Goal: Task Accomplishment & Management: Manage account settings

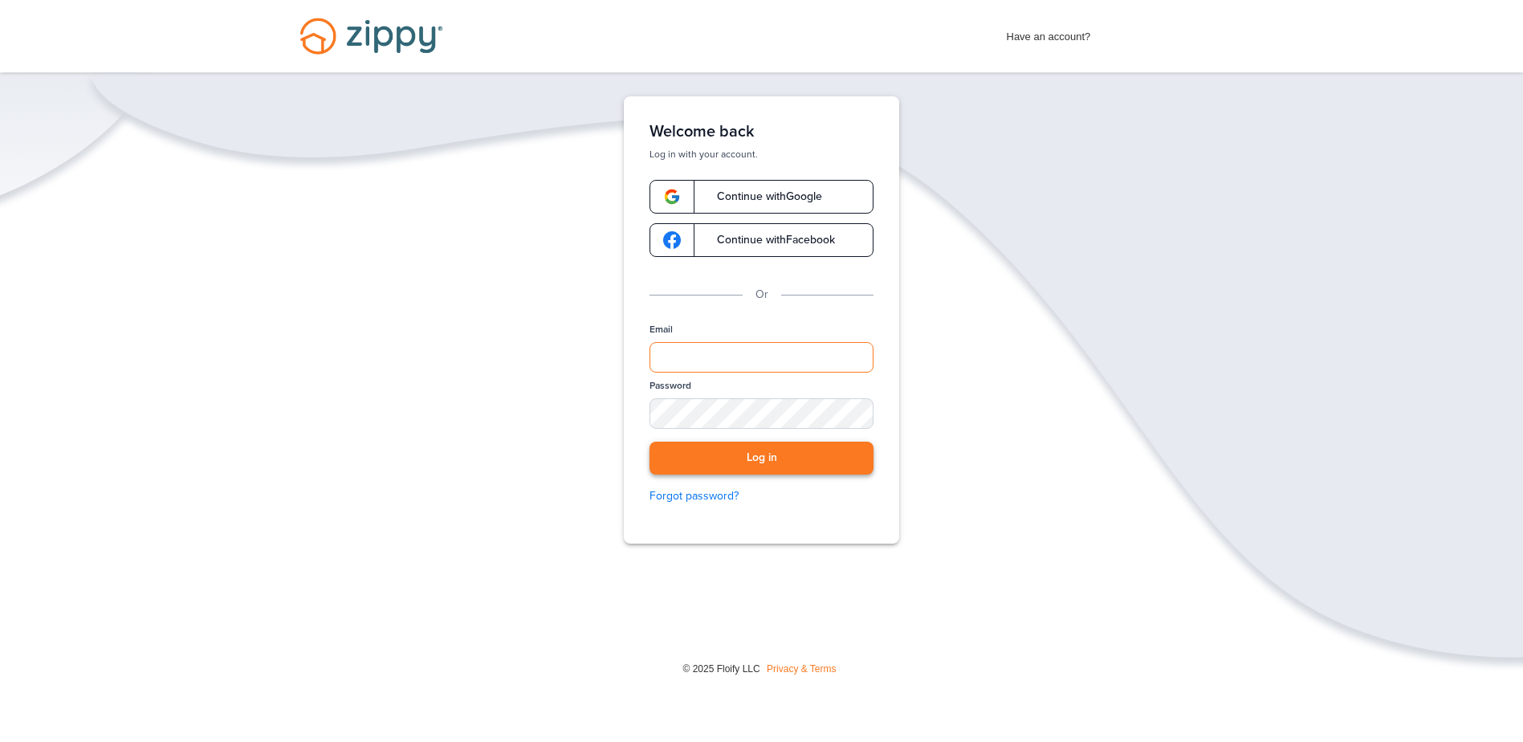
type input "**********"
click at [715, 462] on button "Log in" at bounding box center [762, 458] width 224 height 33
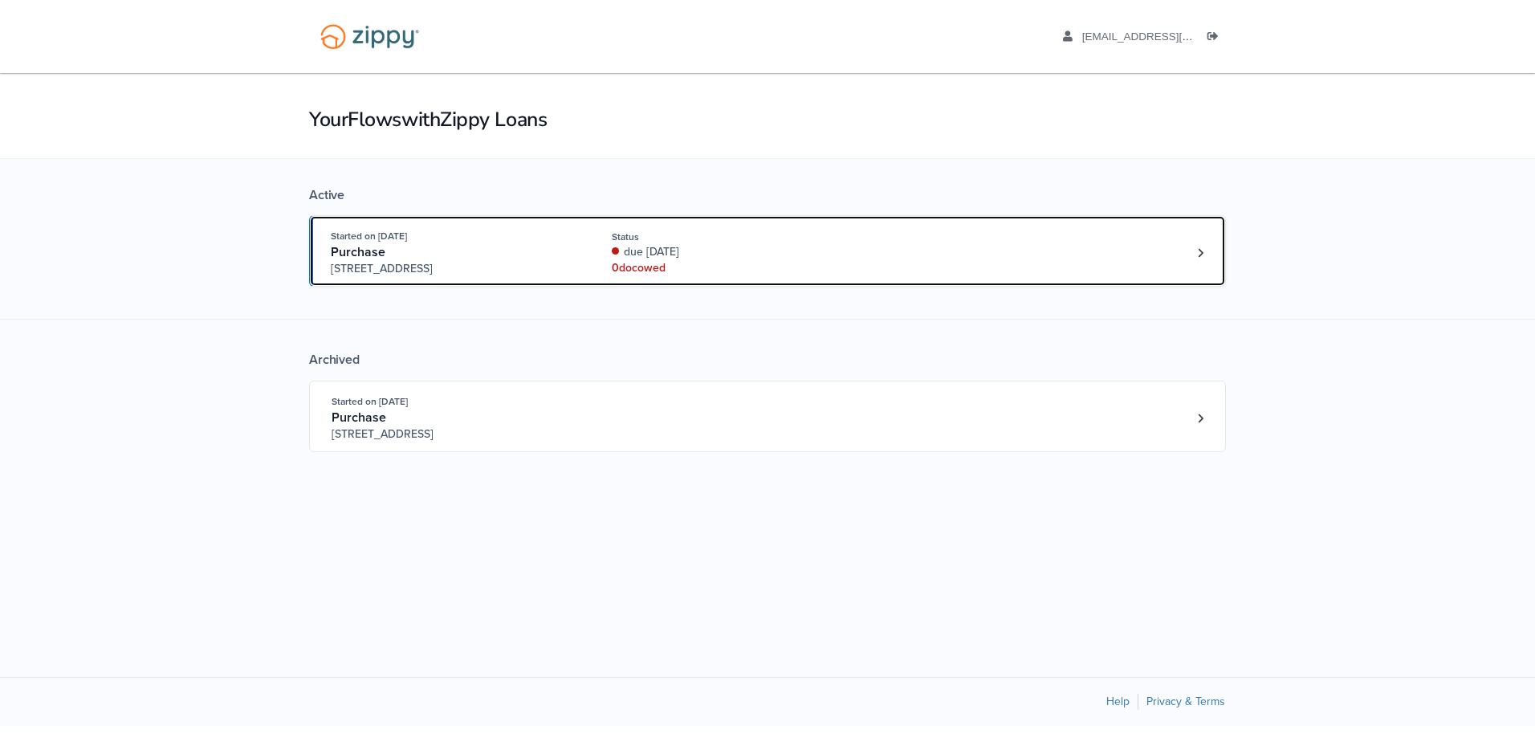
click at [575, 258] on div "Purchase" at bounding box center [453, 252] width 245 height 17
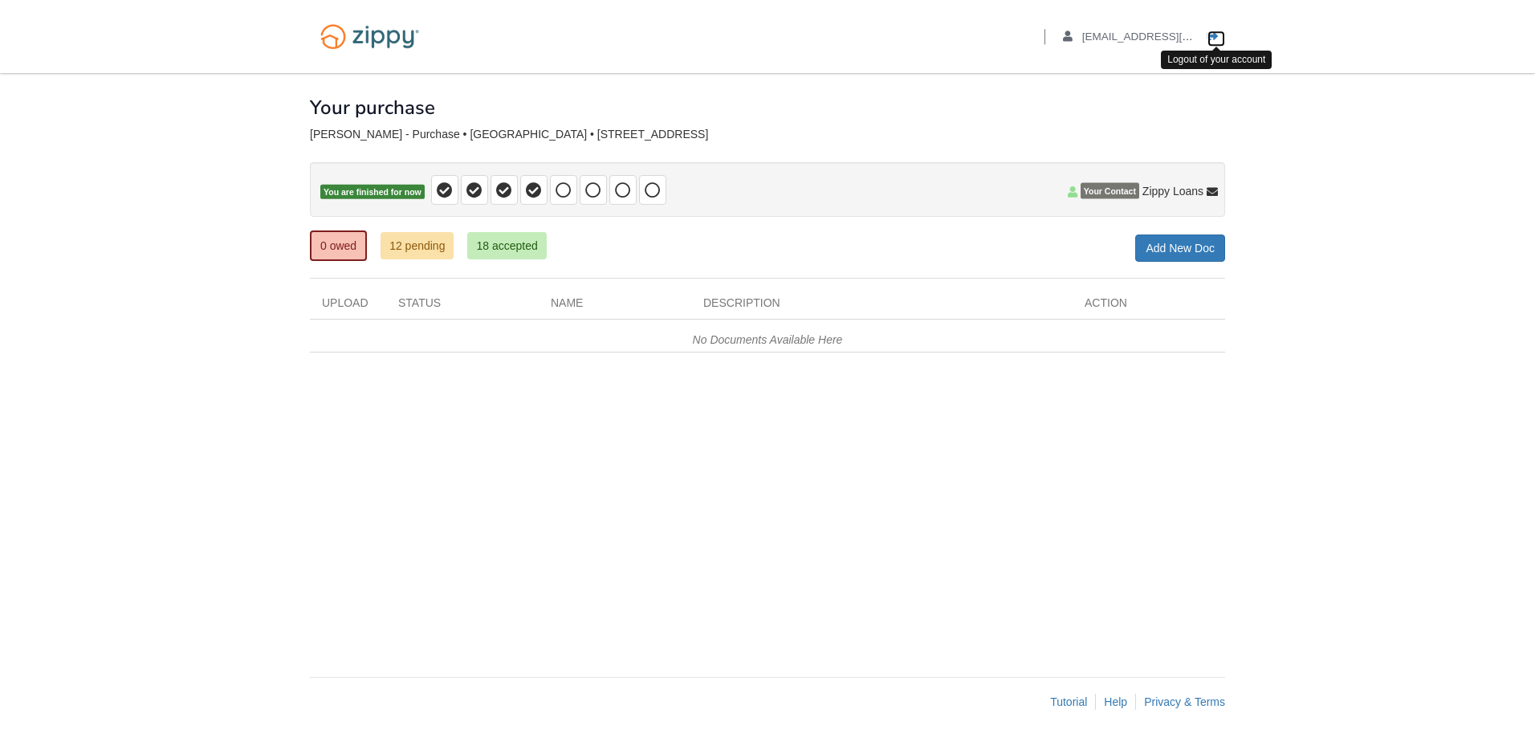
click at [1215, 35] on icon "Log out" at bounding box center [1213, 36] width 11 height 11
